Goal: Find specific page/section: Find specific page/section

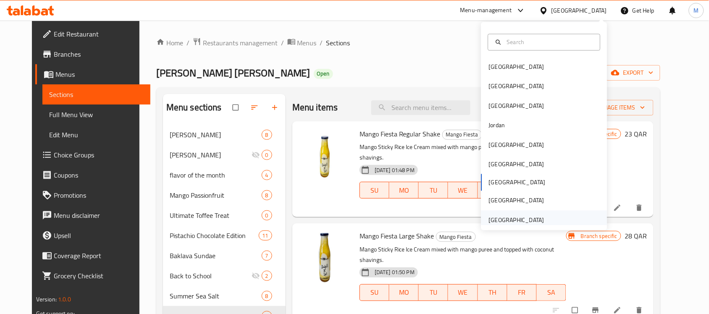
click at [528, 223] on div "United Arab Emirates" at bounding box center [516, 219] width 55 height 9
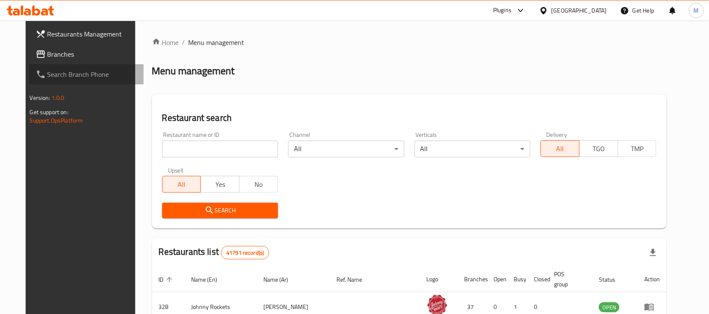
drag, startPoint x: 66, startPoint y: 68, endPoint x: 150, endPoint y: 92, distance: 86.3
click at [66, 69] on span "Search Branch Phone" at bounding box center [92, 74] width 90 height 10
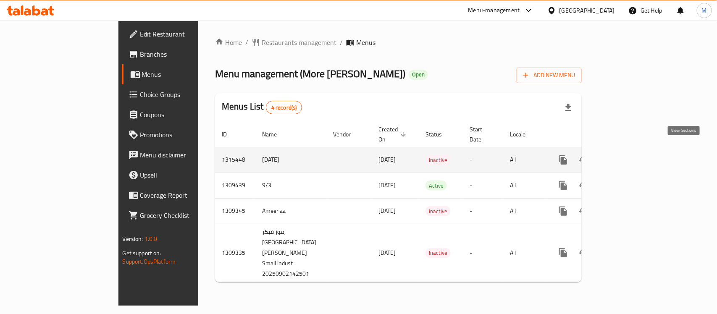
click at [629, 155] on icon "enhanced table" at bounding box center [624, 160] width 10 height 10
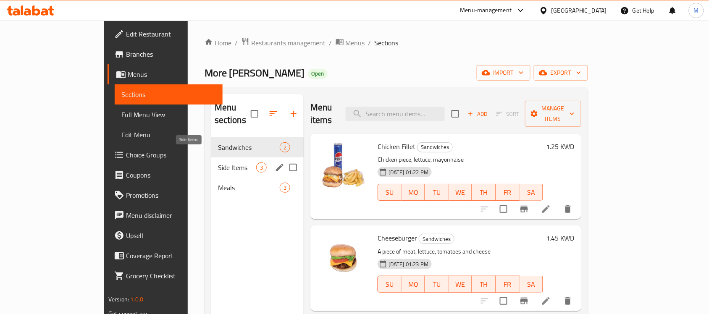
click at [218, 163] on span "Side Items" at bounding box center [237, 168] width 38 height 10
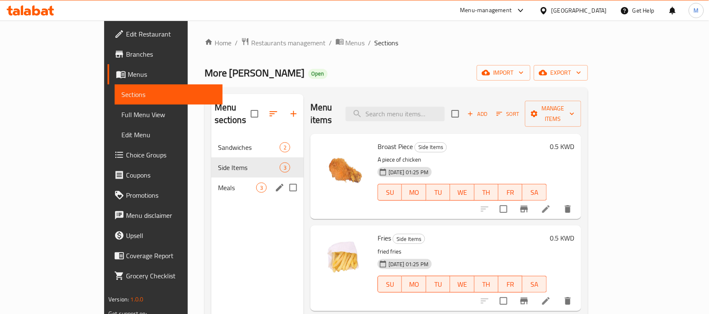
click at [211, 178] on div "Meals 3" at bounding box center [257, 188] width 92 height 20
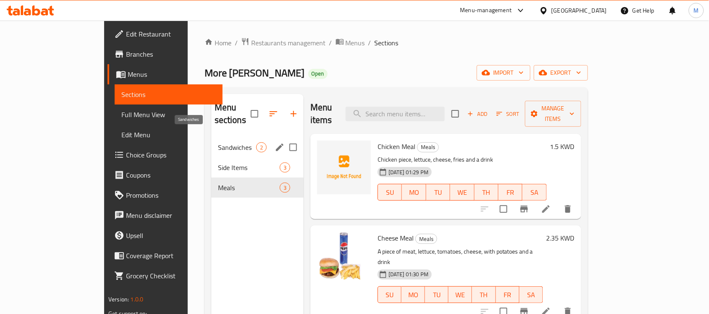
click at [218, 142] on span "Sandwiches" at bounding box center [237, 147] width 38 height 10
